Goal: Register for event/course

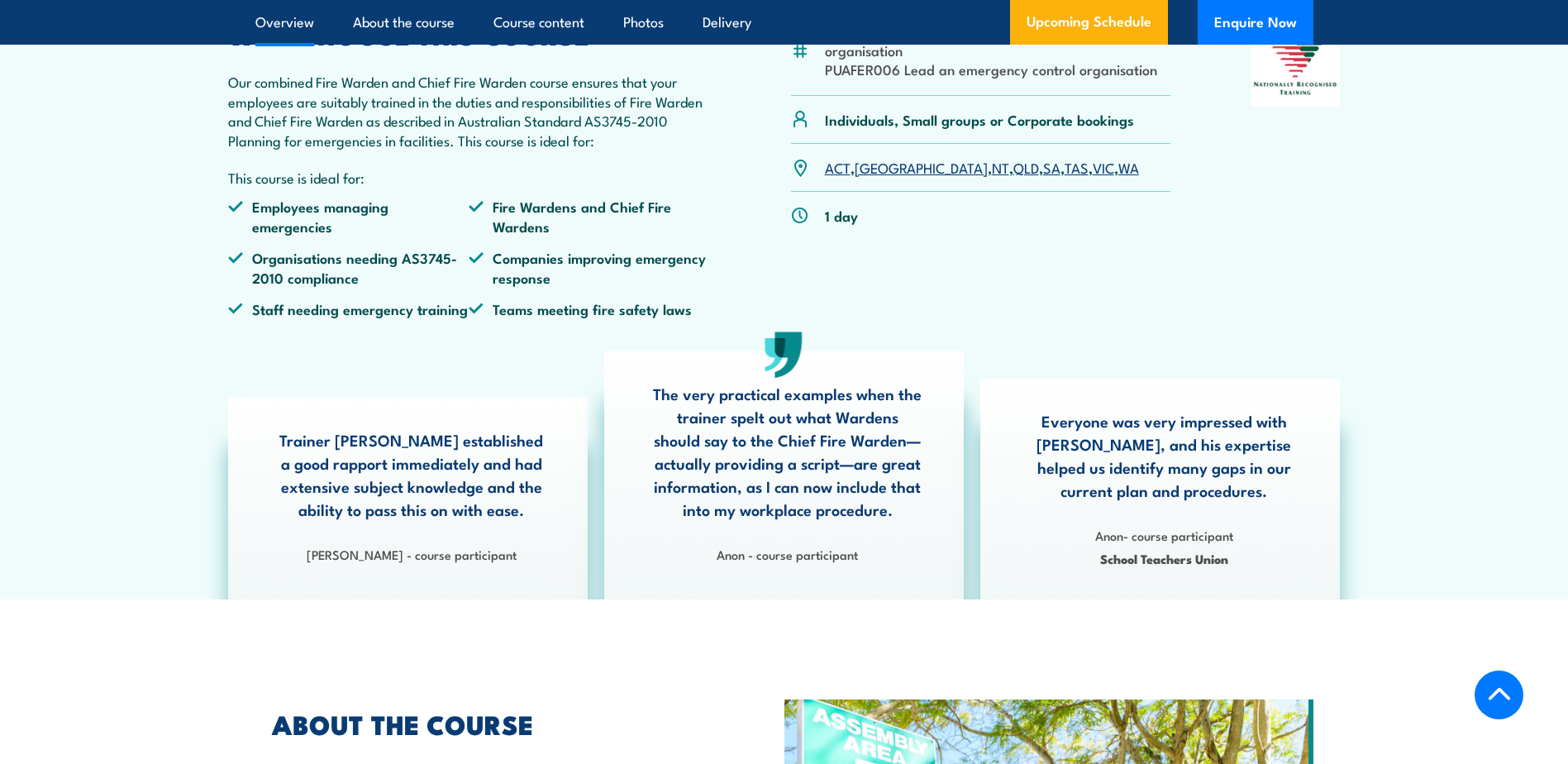
drag, startPoint x: 1298, startPoint y: 297, endPoint x: 1281, endPoint y: 298, distance: 17.0
click at [1297, 298] on div at bounding box center [1296, 177] width 89 height 308
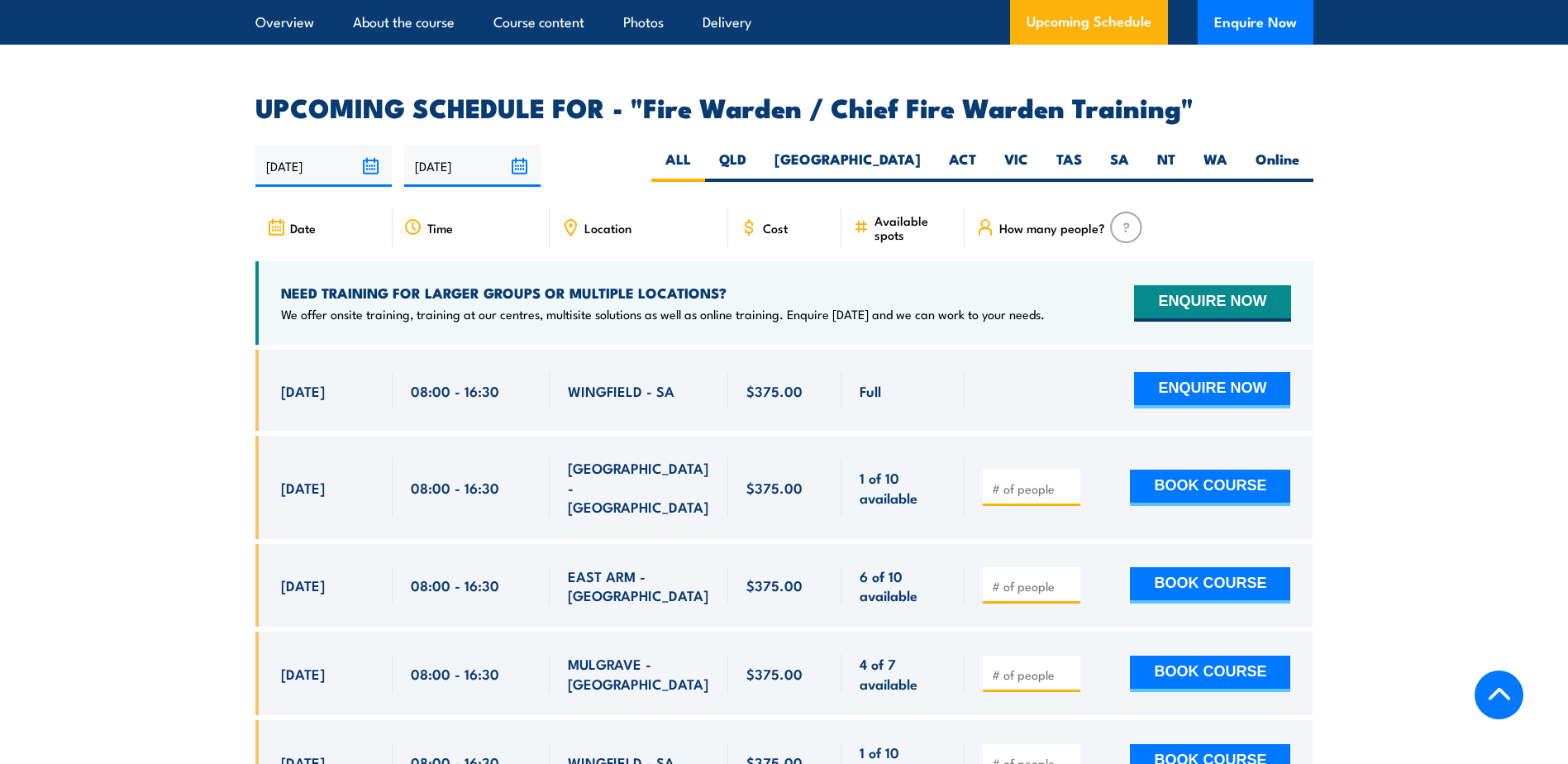
scroll to position [2728, 0]
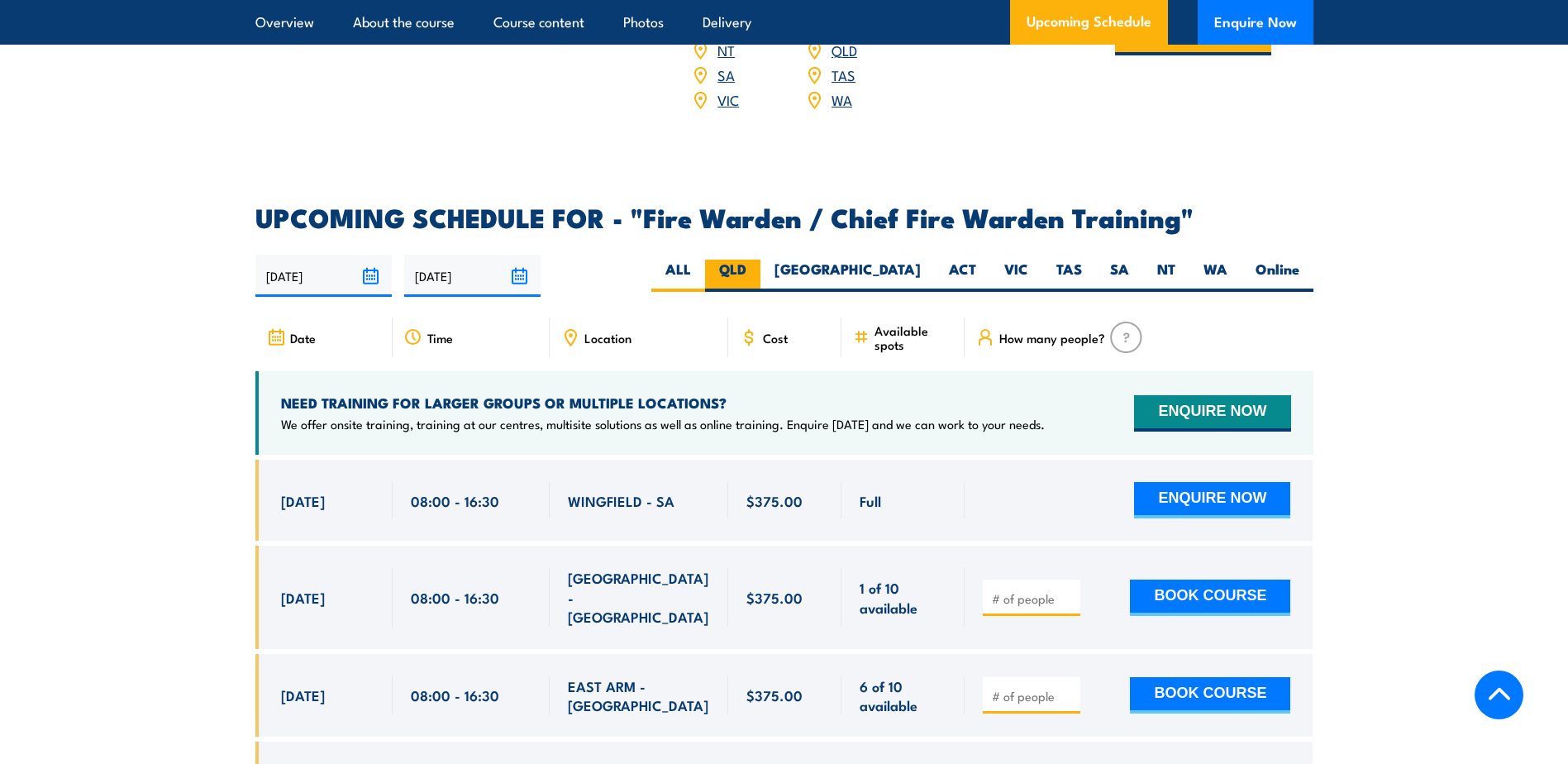
click at [761, 274] on label "QLD" at bounding box center [733, 275] width 55 height 32
click at [757, 270] on input "QLD" at bounding box center [752, 265] width 10 height 10
radio input "true"
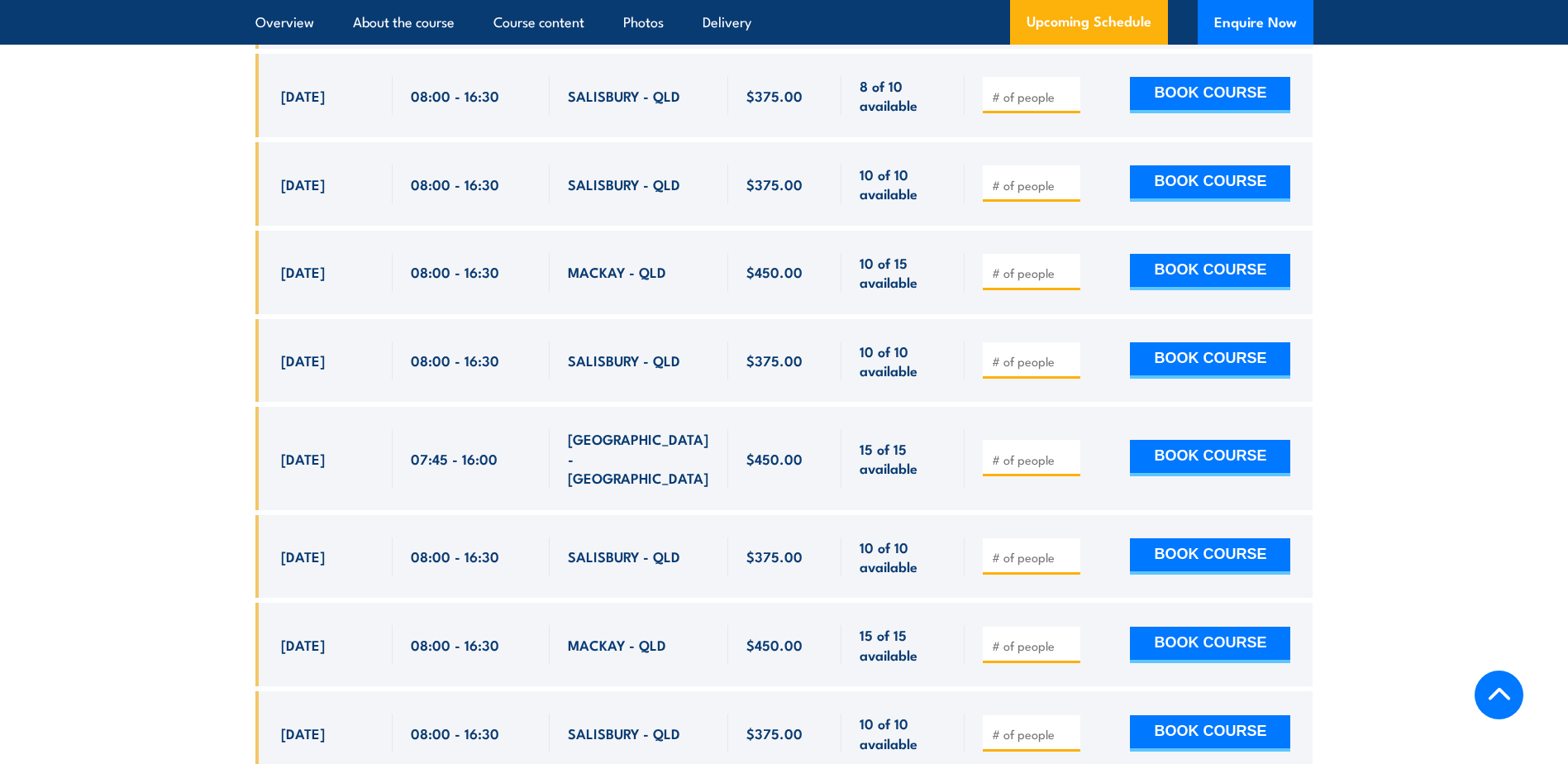
scroll to position [2980, 0]
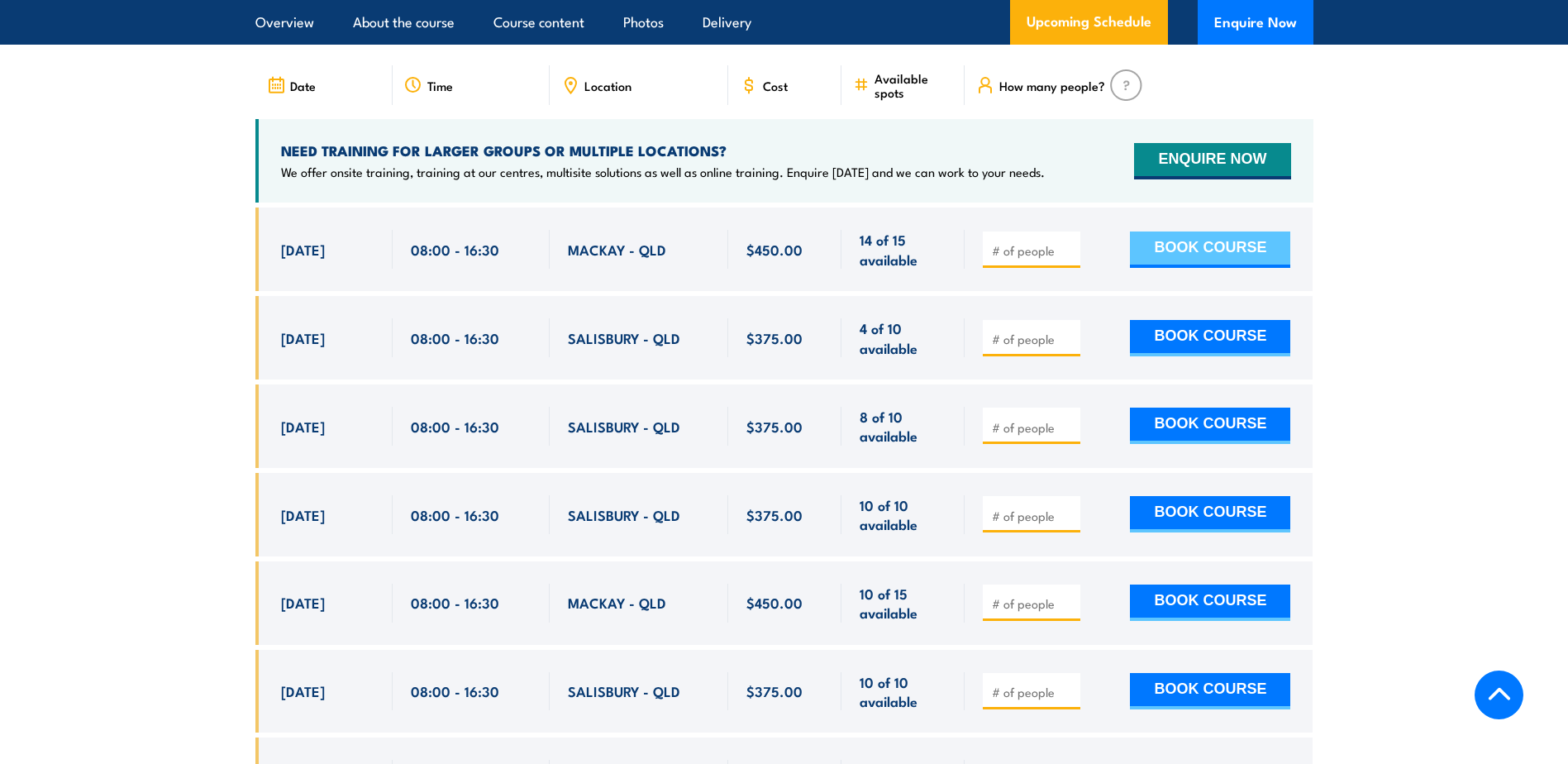
click at [1248, 243] on button "BOOK COURSE" at bounding box center [1209, 249] width 160 height 36
click at [1391, 225] on section "UPCOMING SCHEDULE FOR - "Fire Warden / Chief Fire Warden Training" 25/09/2025 2…" at bounding box center [784, 541] width 1568 height 1177
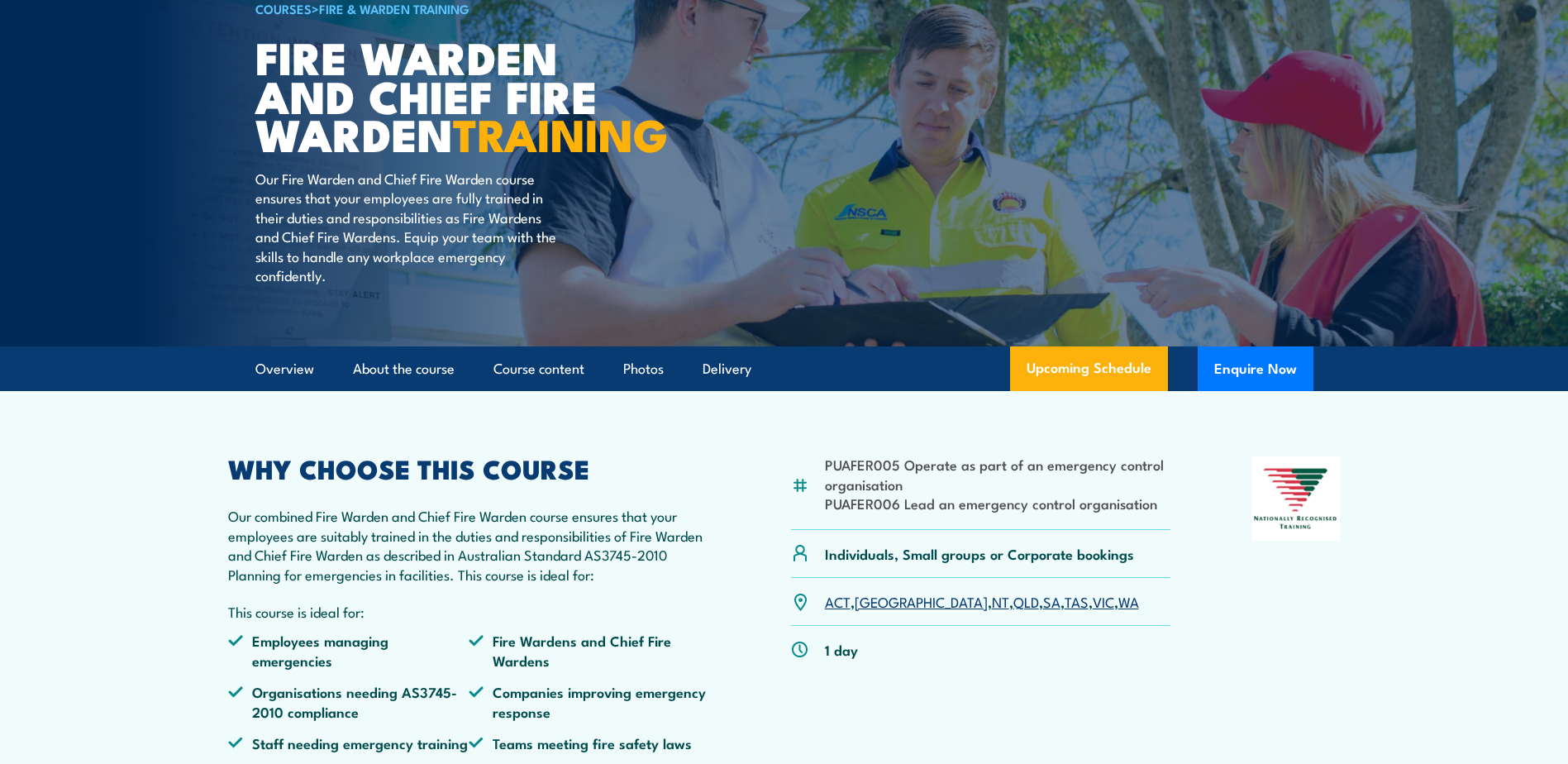
scroll to position [0, 0]
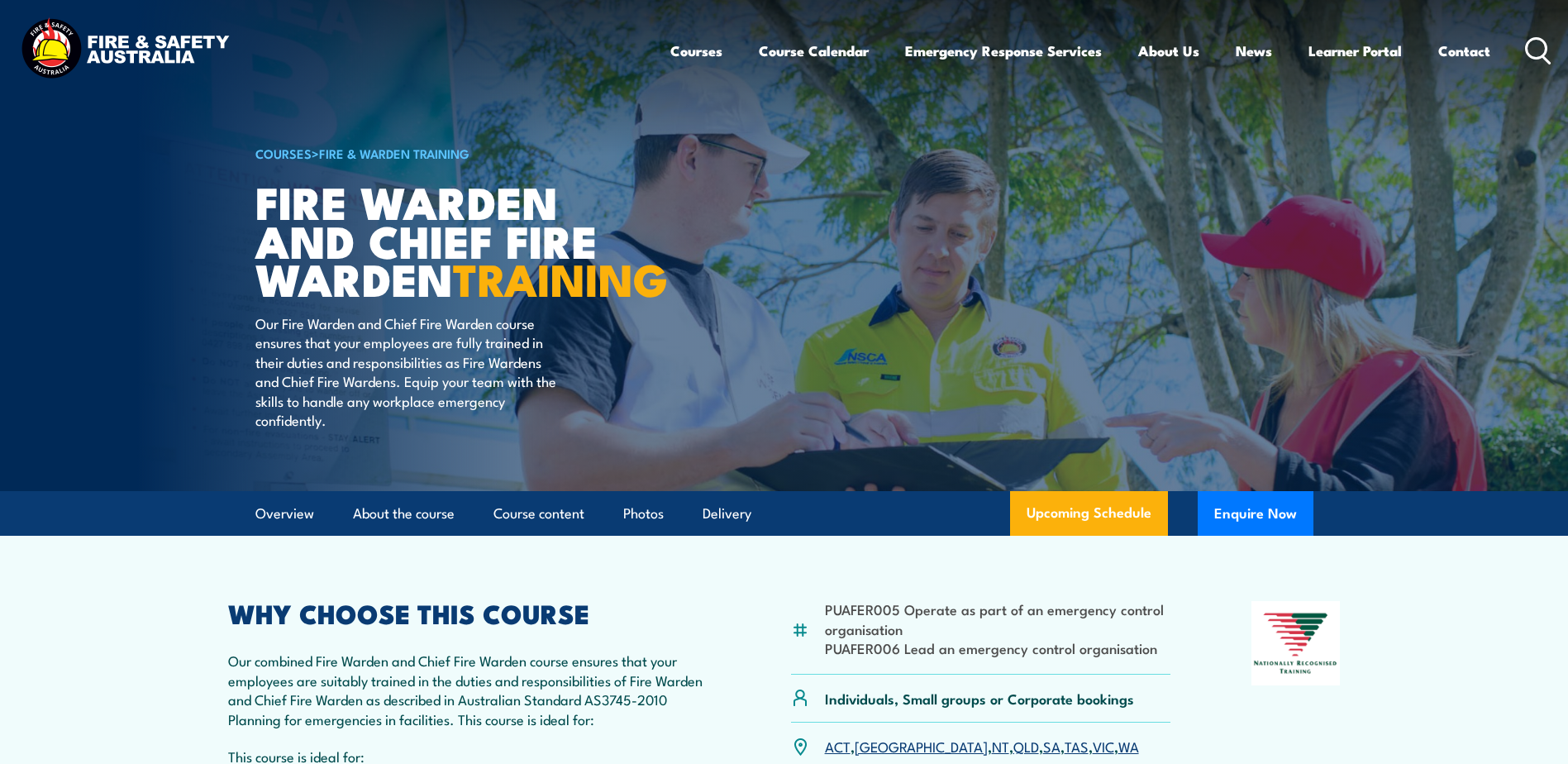
click at [1534, 42] on icon at bounding box center [1538, 50] width 27 height 27
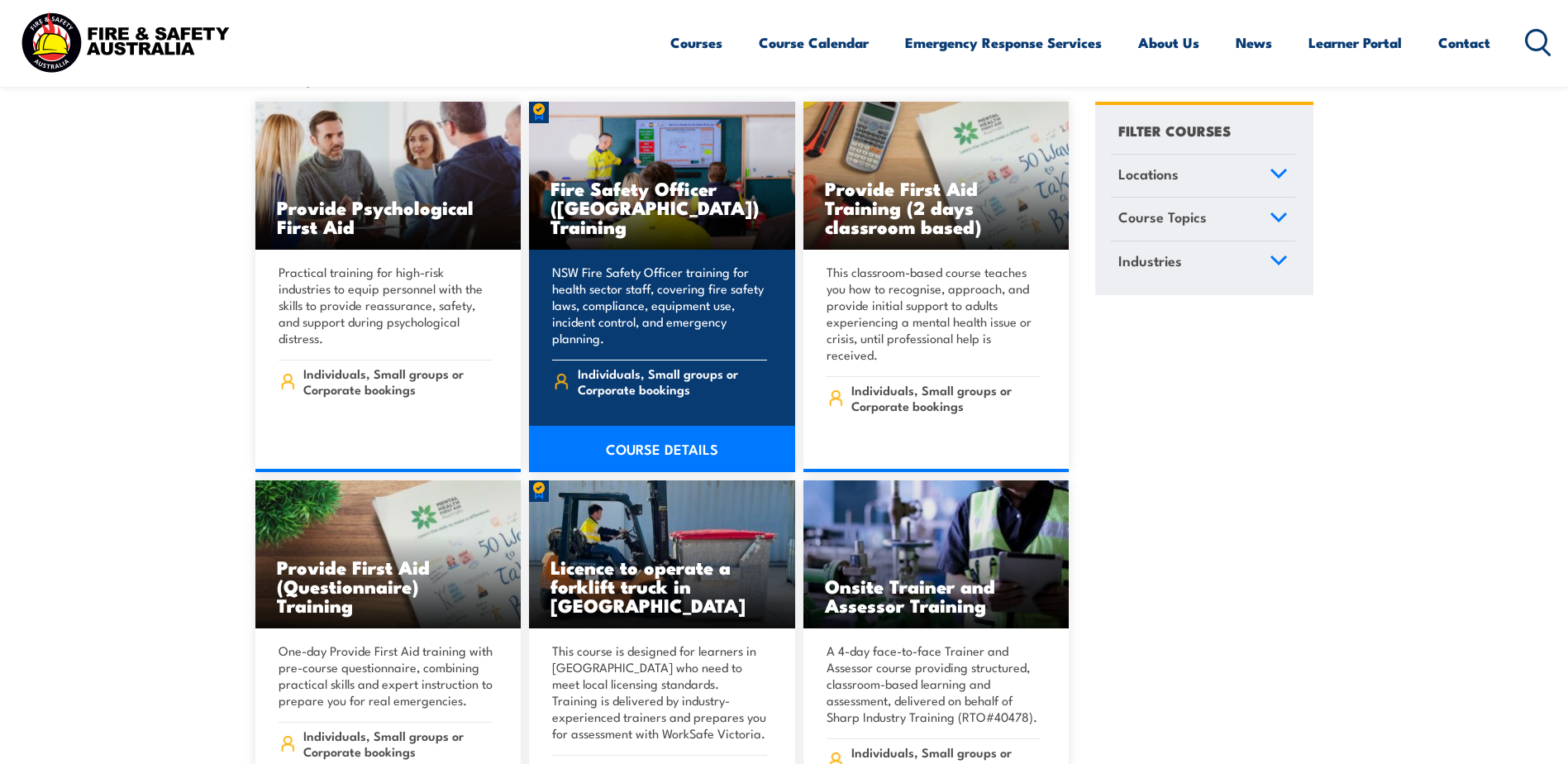
scroll to position [420, 0]
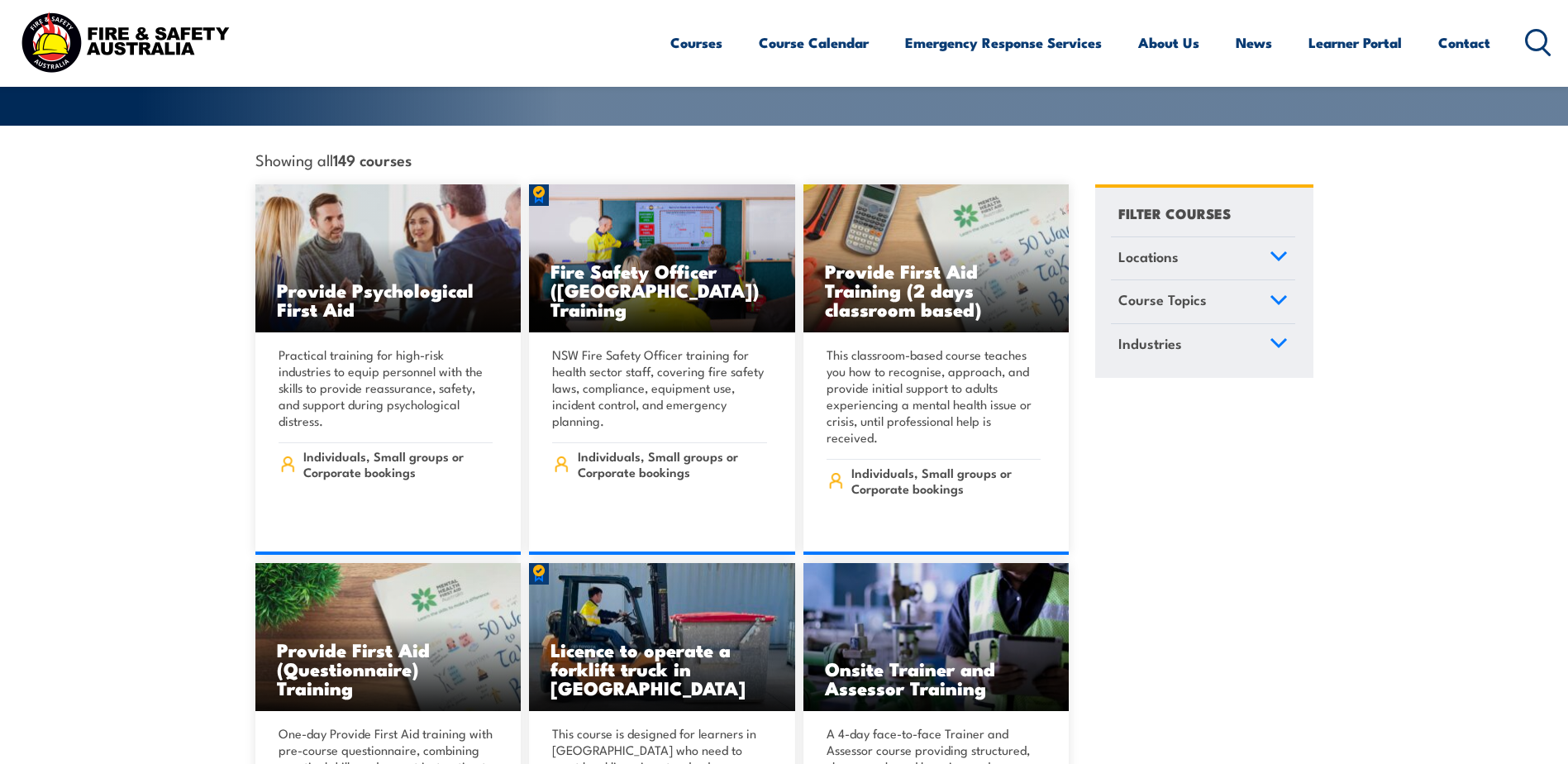
drag, startPoint x: 1427, startPoint y: 533, endPoint x: 1417, endPoint y: 532, distance: 10.0
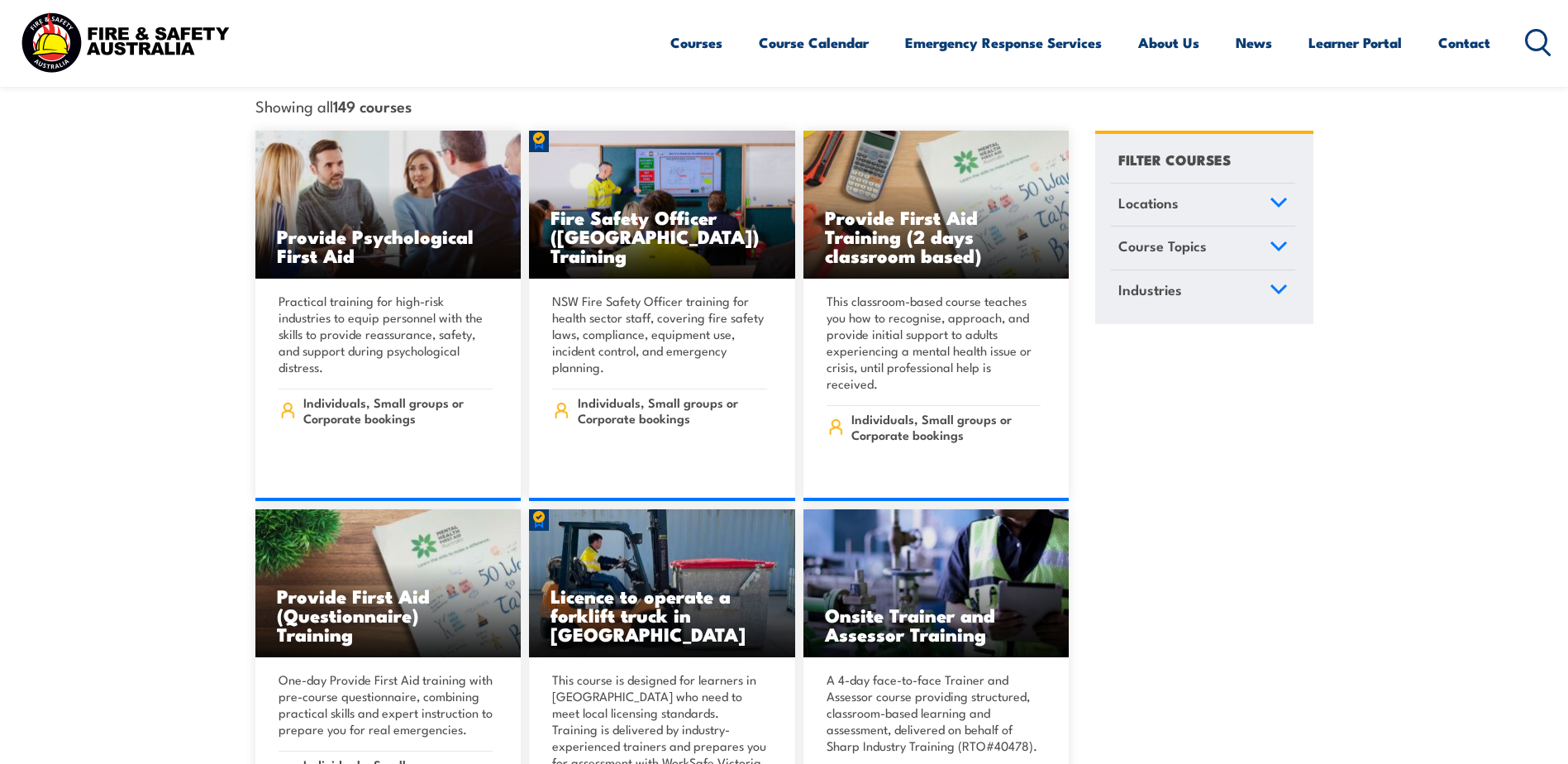
scroll to position [502, 0]
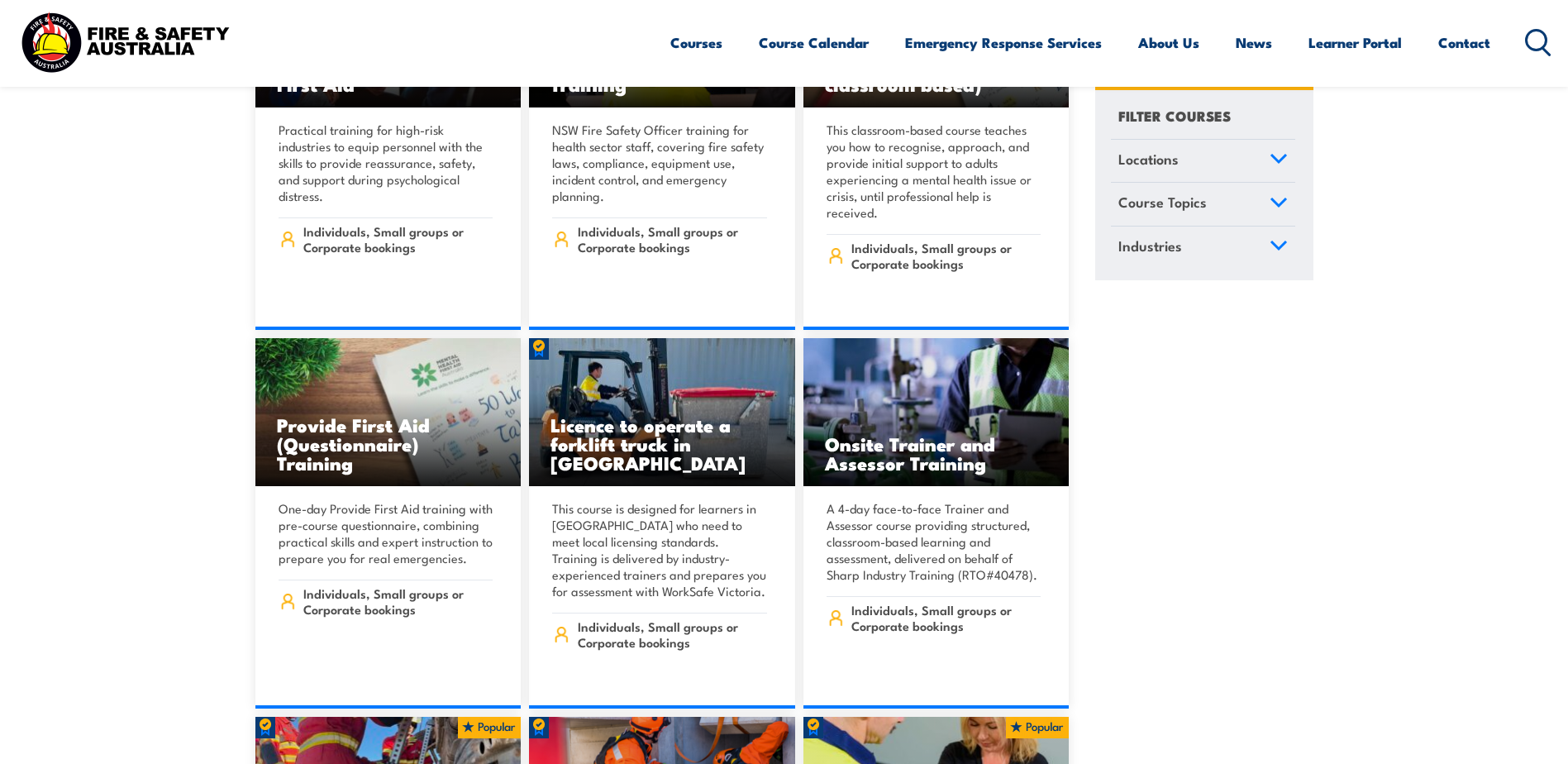
scroll to position [668, 0]
